Goal: Find contact information: Find contact information

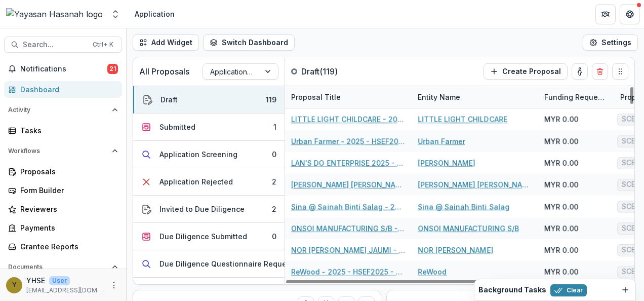
scroll to position [219, 0]
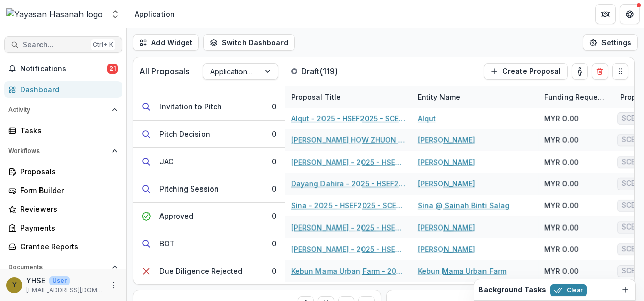
click at [62, 49] on span "Search..." at bounding box center [55, 45] width 64 height 9
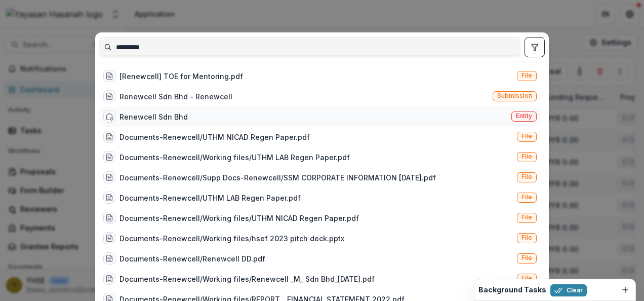
type input "*********"
click at [235, 114] on div "Renewcell Sdn Bhd Entity" at bounding box center [320, 116] width 442 height 20
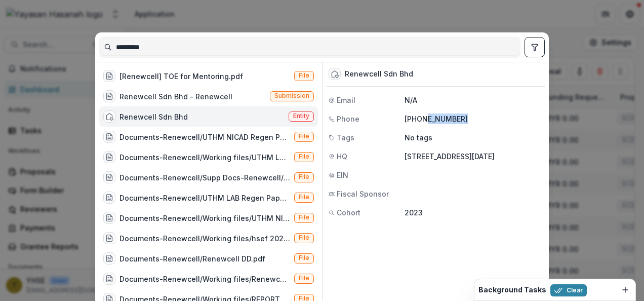
drag, startPoint x: 460, startPoint y: 119, endPoint x: 424, endPoint y: 123, distance: 36.7
click at [424, 123] on p "[PHONE_NUMBER]" at bounding box center [474, 118] width 138 height 11
copy p "333591255"
click at [465, 120] on p "[PHONE_NUMBER]" at bounding box center [474, 118] width 138 height 11
drag, startPoint x: 418, startPoint y: 118, endPoint x: 465, endPoint y: 119, distance: 47.1
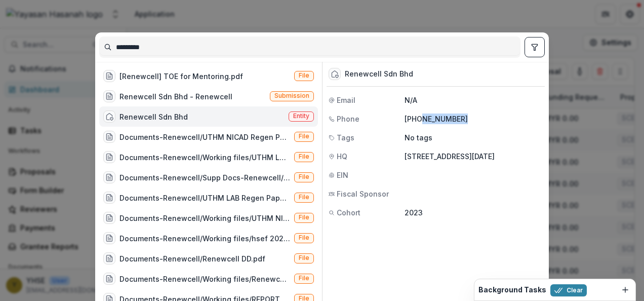
click at [465, 119] on p "[PHONE_NUMBER]" at bounding box center [474, 118] width 138 height 11
copy p "0333591255"
